Goal: Task Accomplishment & Management: Manage account settings

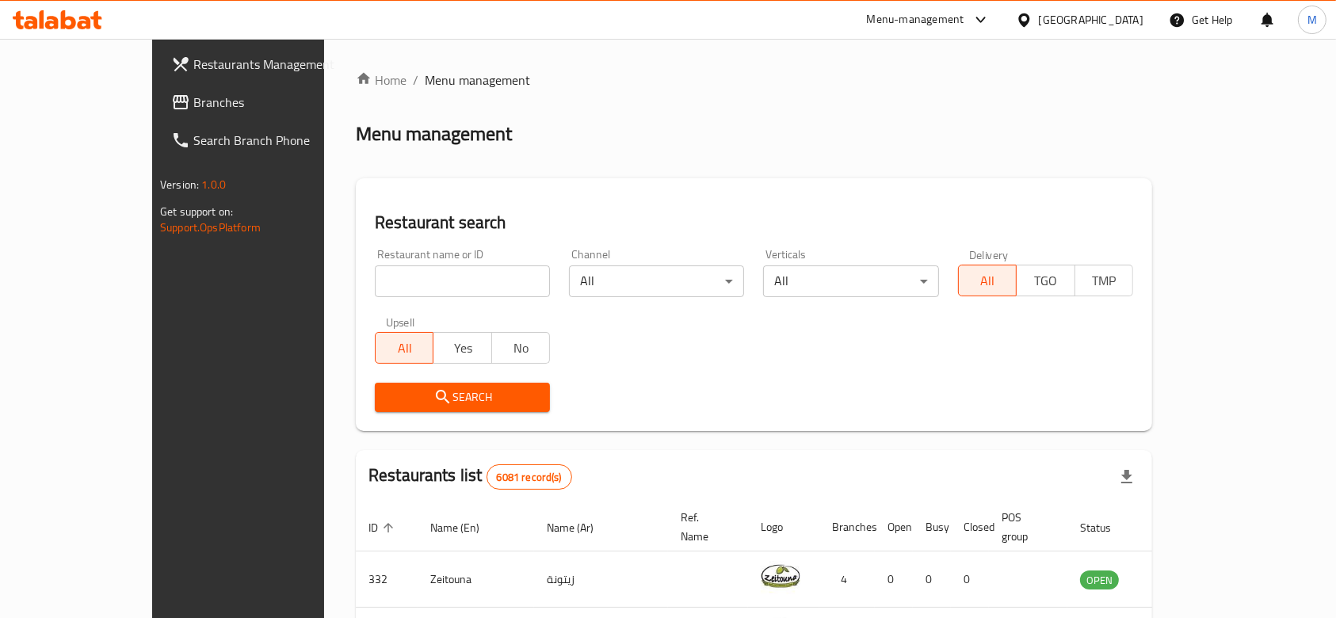
click at [375, 284] on input "search" at bounding box center [462, 281] width 175 height 32
type input "fareeq bin aqool"
click button "Search" at bounding box center [462, 397] width 175 height 29
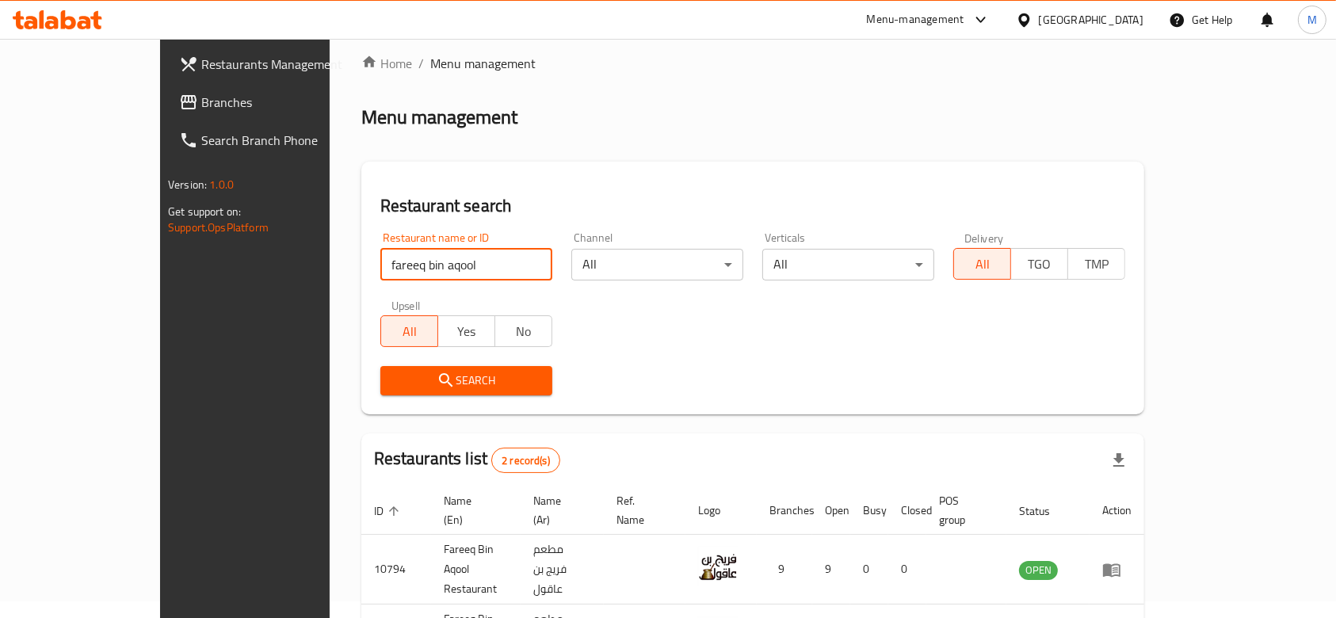
scroll to position [112, 0]
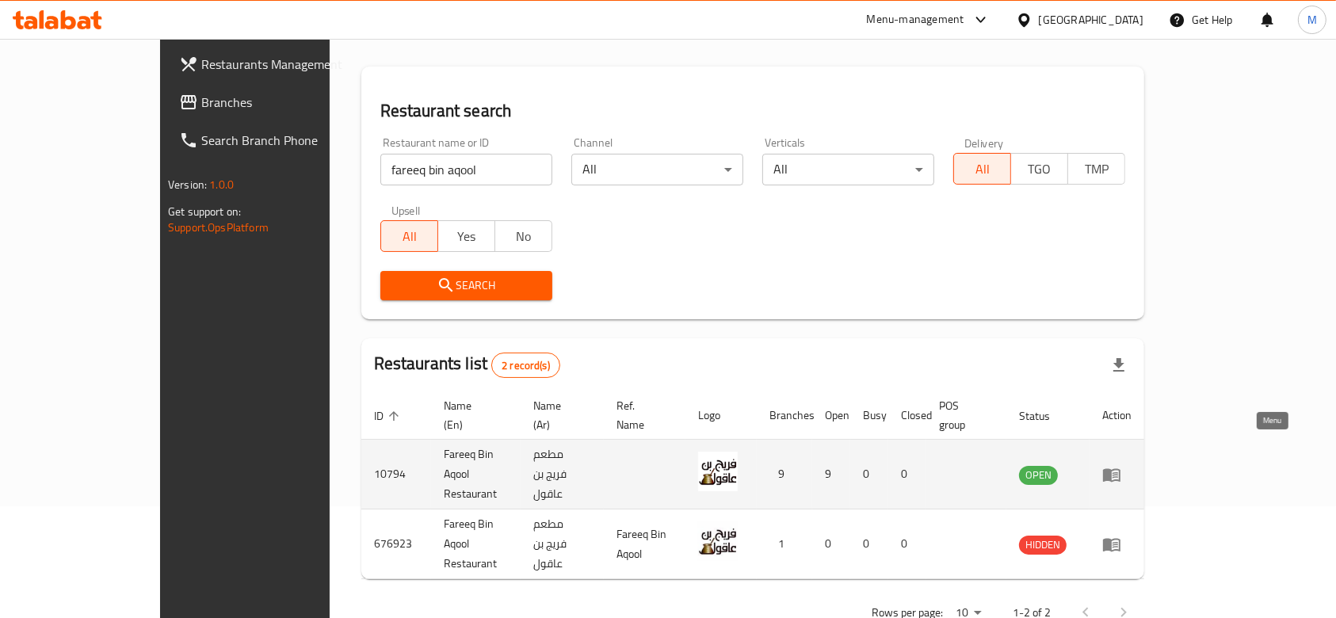
click at [1121, 465] on icon "enhanced table" at bounding box center [1111, 474] width 19 height 19
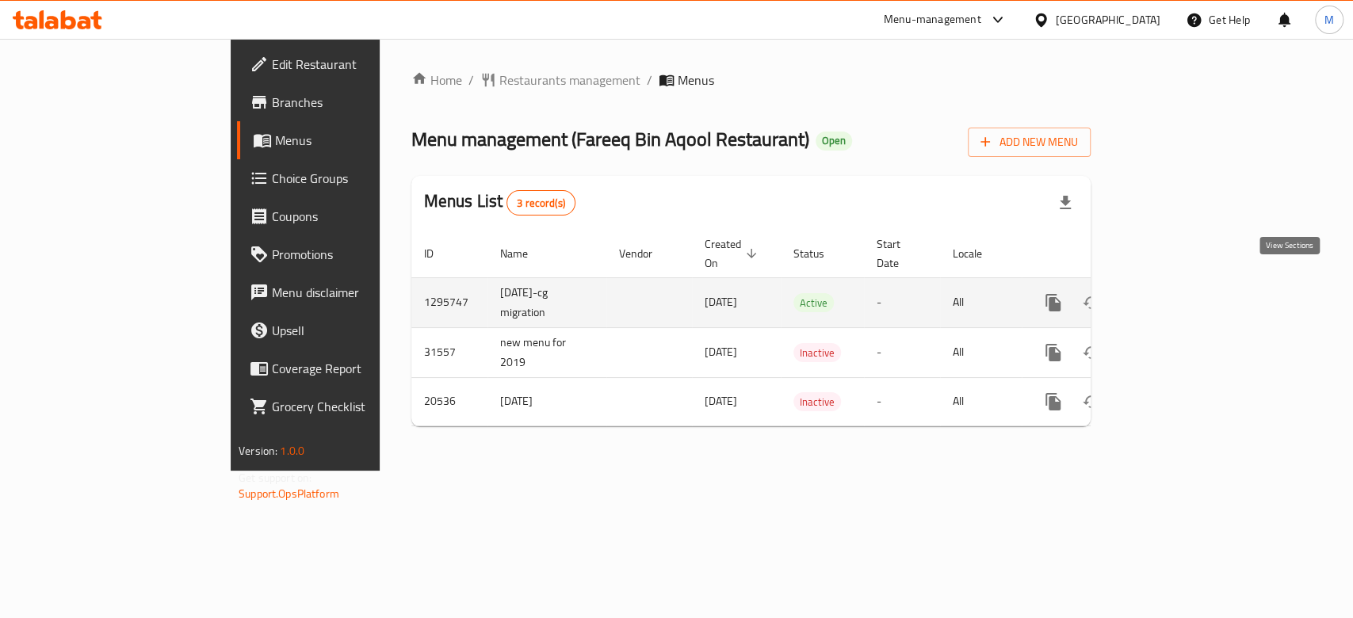
click at [1177, 293] on icon "enhanced table" at bounding box center [1167, 302] width 19 height 19
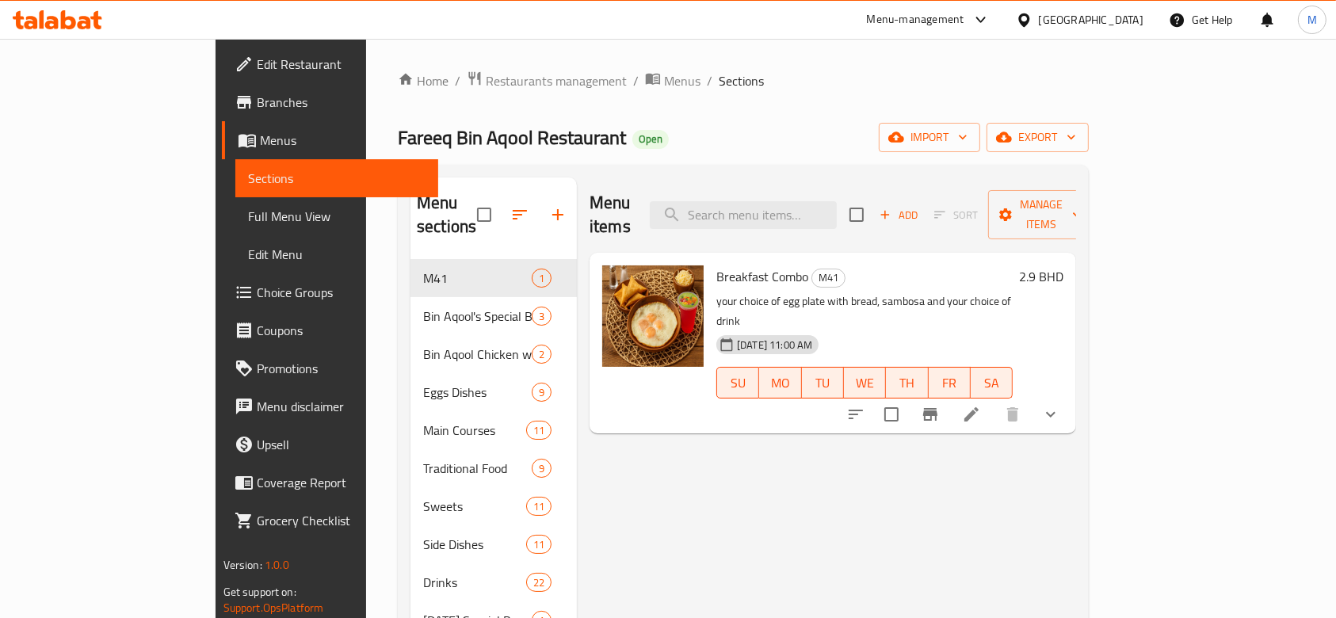
click at [994, 400] on li at bounding box center [971, 414] width 44 height 29
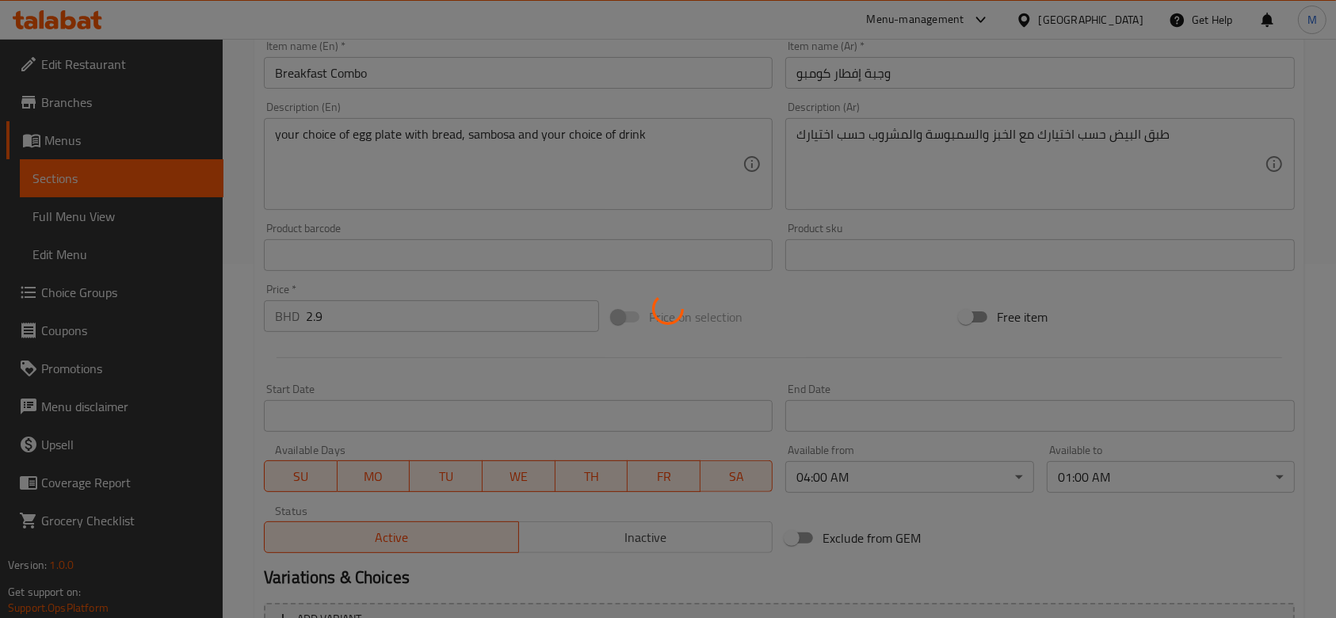
type input "اختيارك للطبق الرئيسي"
type input "1"
type input "اختيارك من المشروب:"
type input "1"
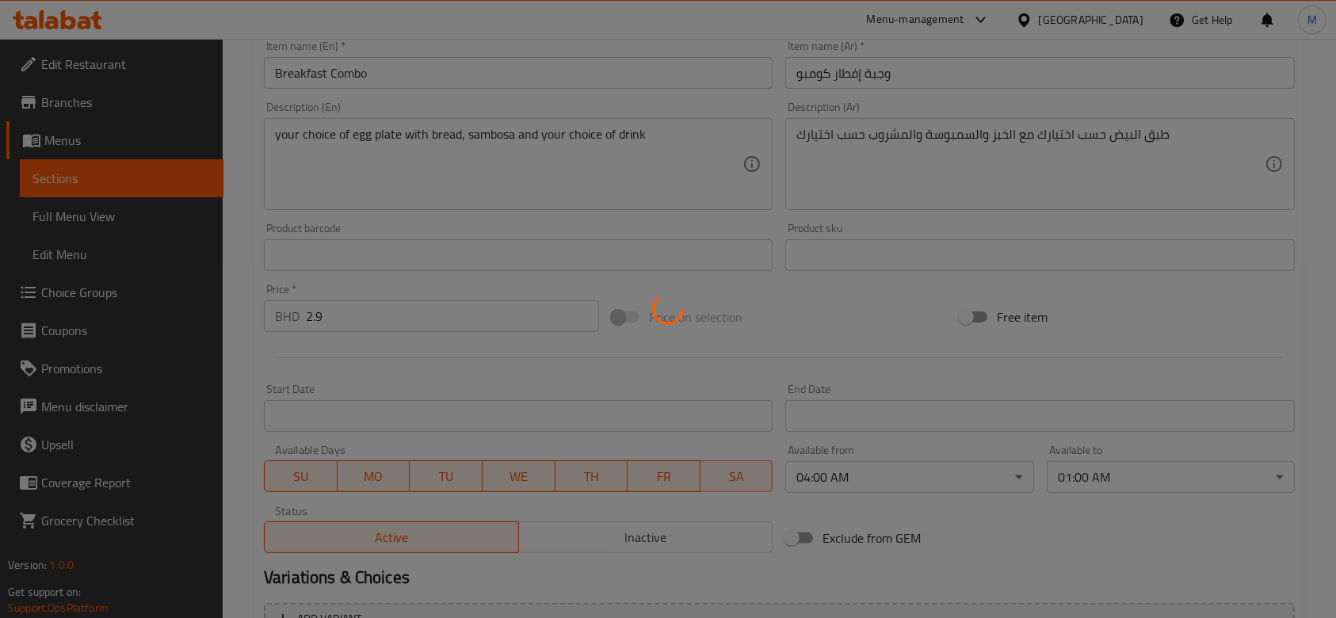
type input "1"
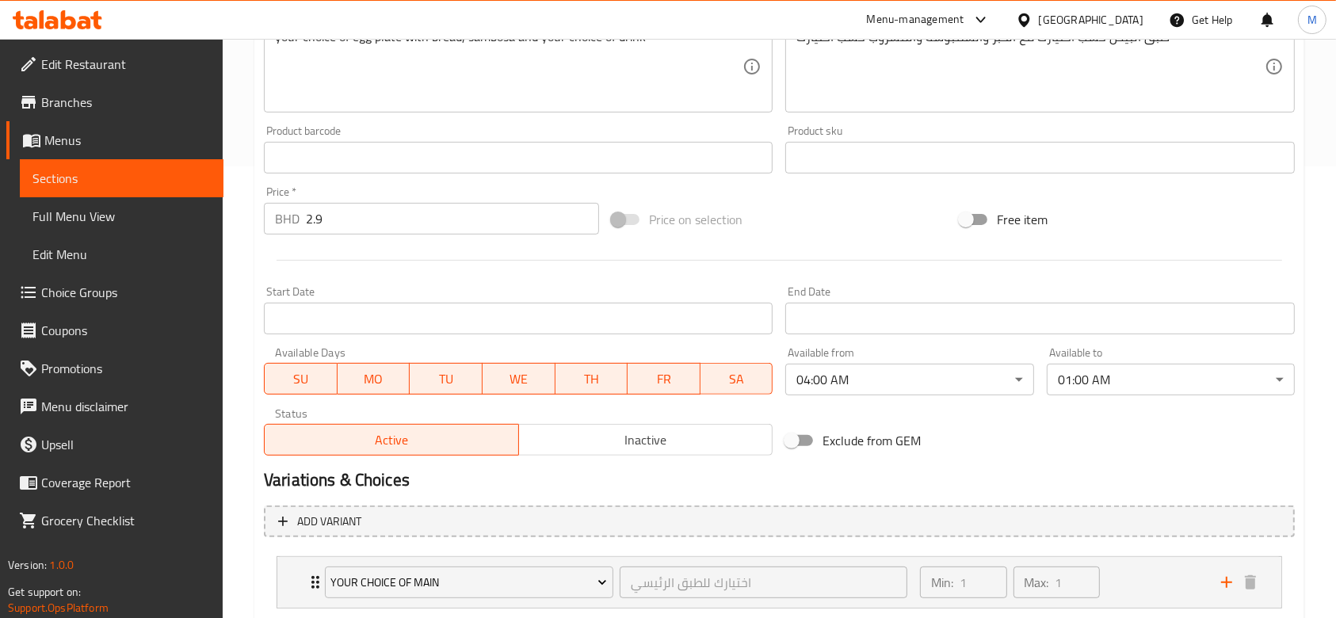
scroll to position [528, 0]
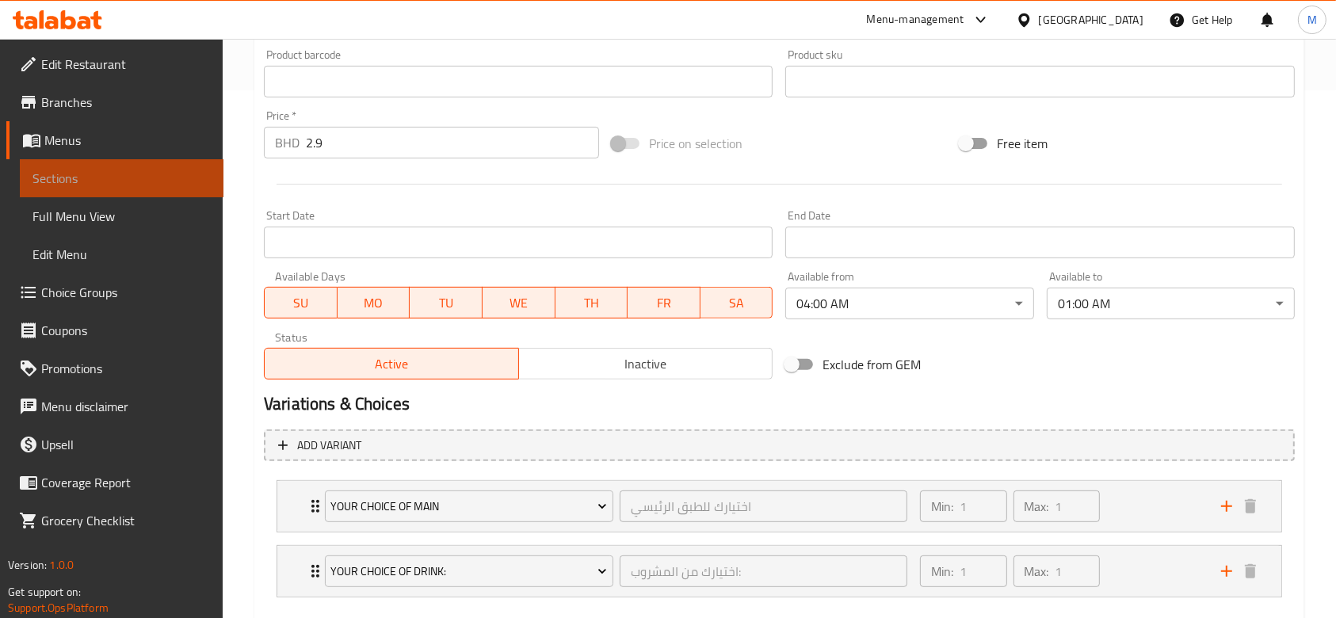
click at [48, 181] on span "Sections" at bounding box center [121, 178] width 178 height 19
